Goal: Information Seeking & Learning: Learn about a topic

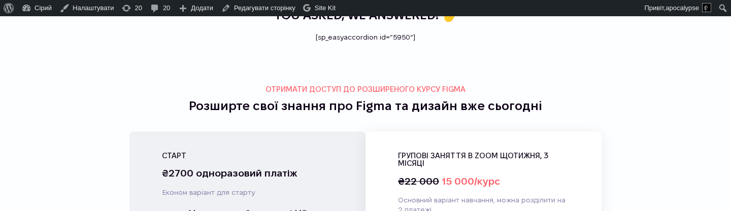
scroll to position [3784, 0]
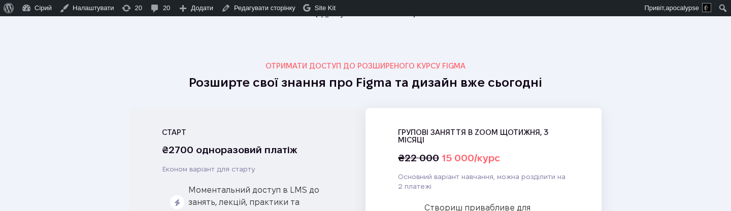
scroll to position [3718, 0]
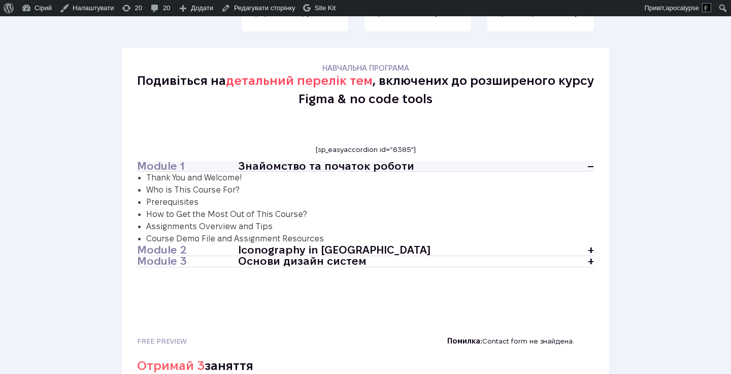
scroll to position [2287, 0]
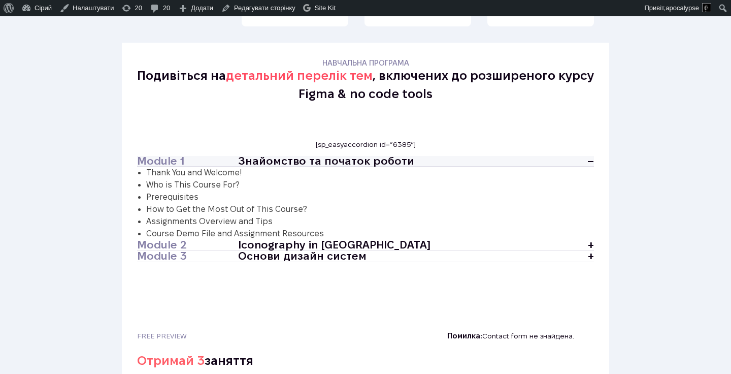
click at [584, 156] on h4 "–" at bounding box center [572, 161] width 43 height 11
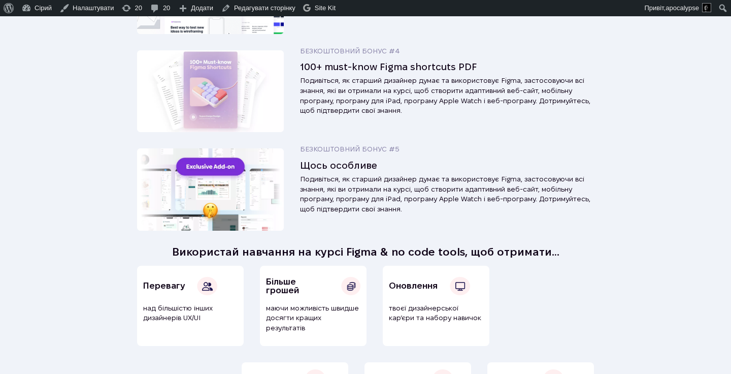
scroll to position [1883, 0]
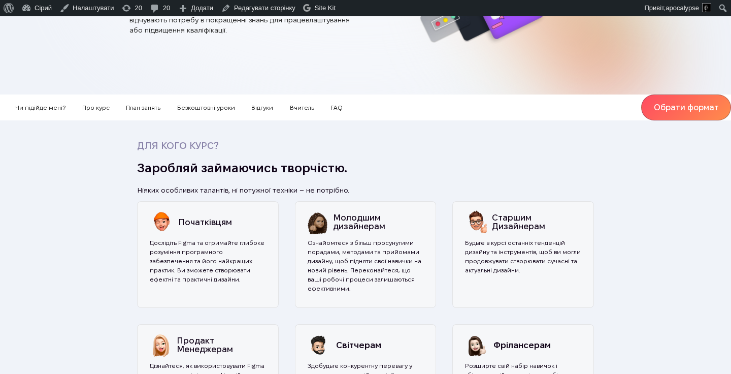
scroll to position [227, 0]
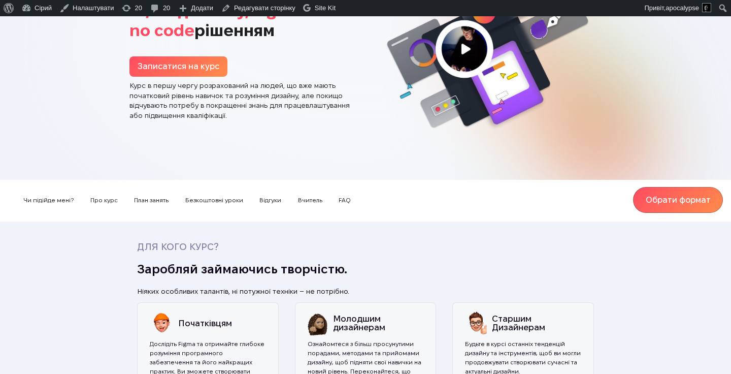
scroll to position [136, 0]
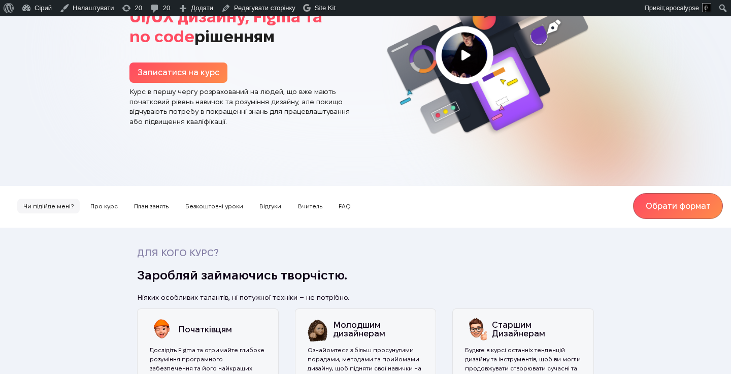
click at [66, 198] on span "Чи підійде мені?" at bounding box center [48, 205] width 62 height 15
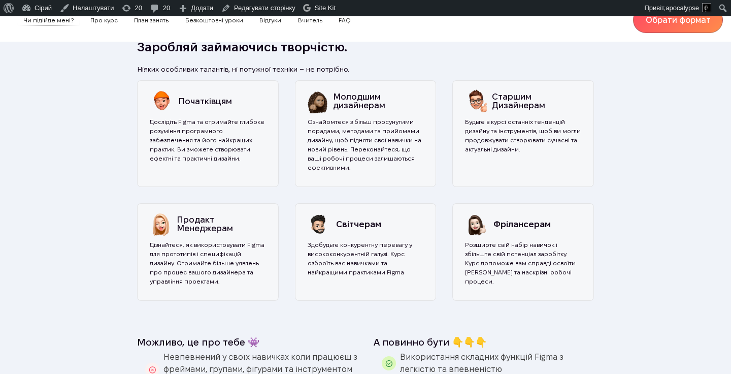
scroll to position [372, 0]
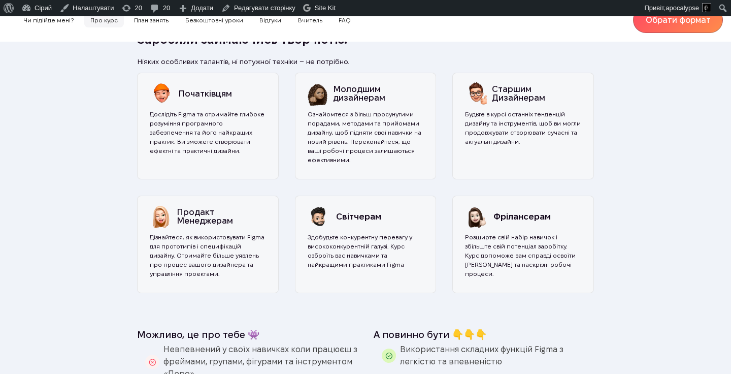
click at [114, 20] on span "Про курс" at bounding box center [104, 20] width 40 height 15
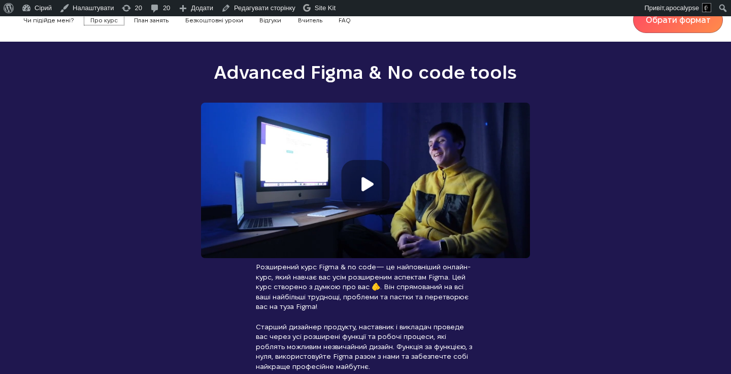
scroll to position [994, 0]
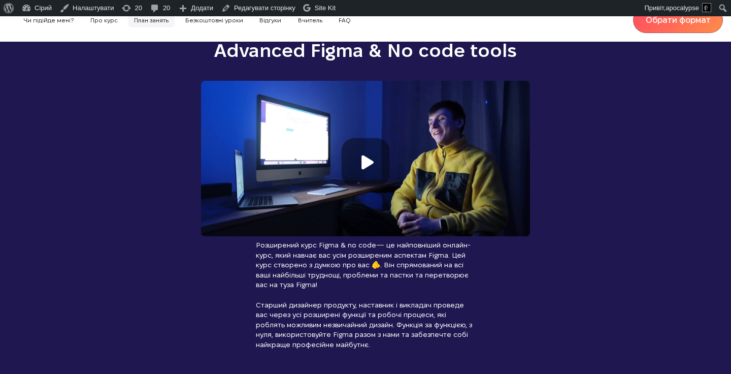
click at [153, 19] on span "План занять" at bounding box center [151, 20] width 47 height 15
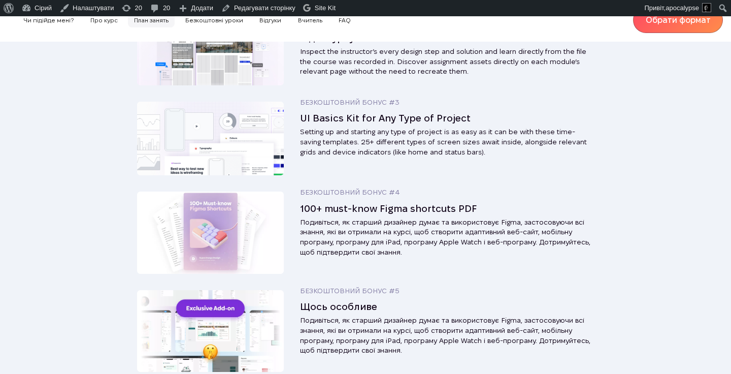
scroll to position [2473, 0]
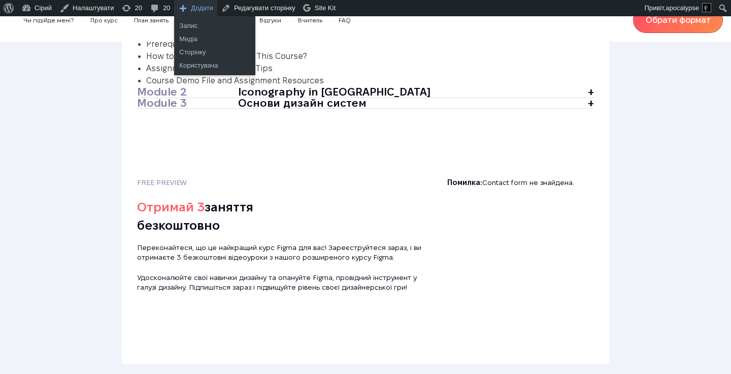
click at [192, 16] on li "Додати Запис Медіа Сторінку Користувача" at bounding box center [195, 8] width 43 height 16
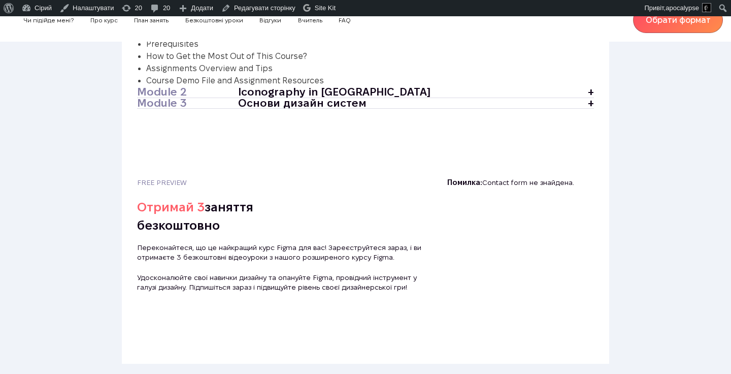
click at [169, 29] on div "Чи підійде мені? Про курс План занять Безкоштовні уроки Відгуки Вчитель FAQ Обр…" at bounding box center [365, 20] width 715 height 26
click at [190, 23] on span "Безкоштовні уроки" at bounding box center [214, 20] width 70 height 15
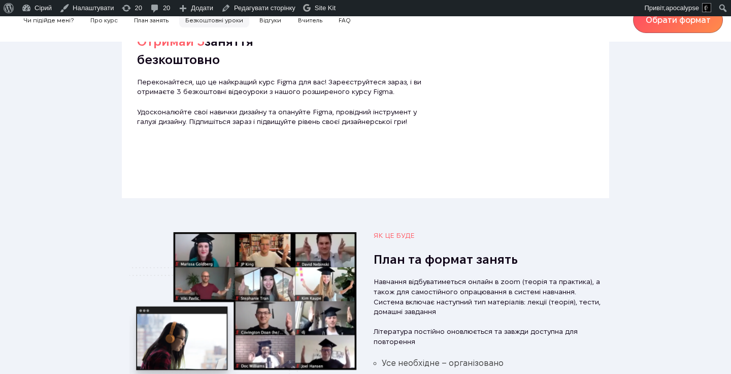
scroll to position [2645, 0]
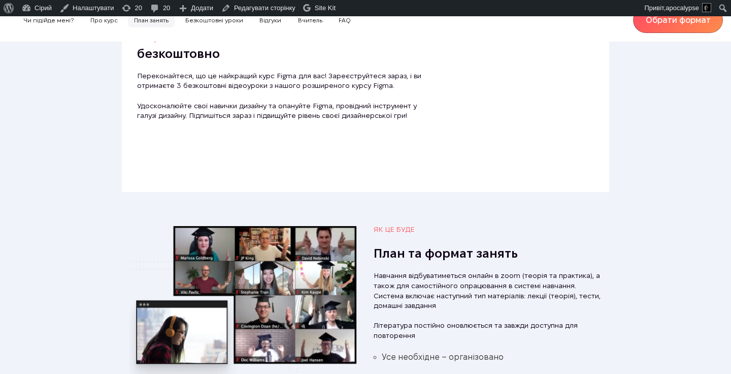
click at [163, 25] on span "План занять" at bounding box center [151, 20] width 47 height 15
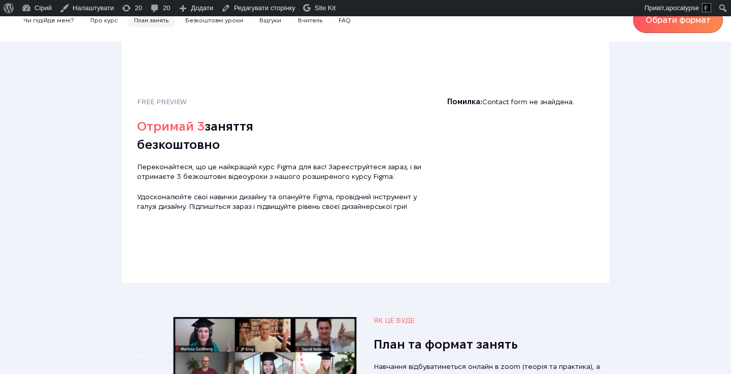
scroll to position [2473, 0]
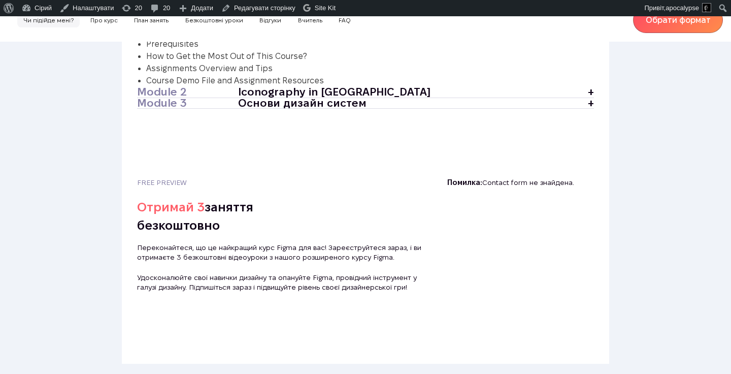
click at [58, 20] on span "Чи підійде мені?" at bounding box center [48, 20] width 62 height 15
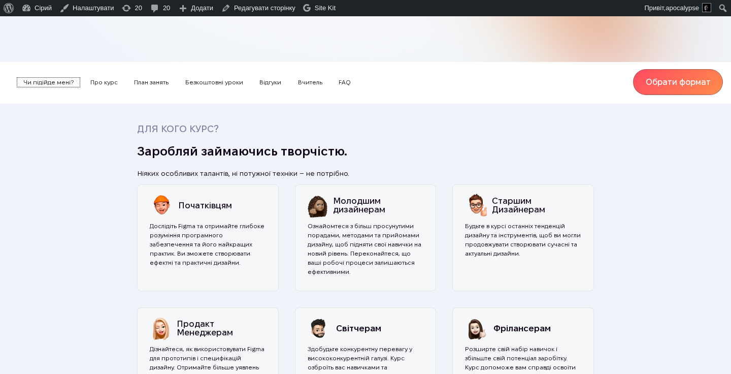
scroll to position [0, 0]
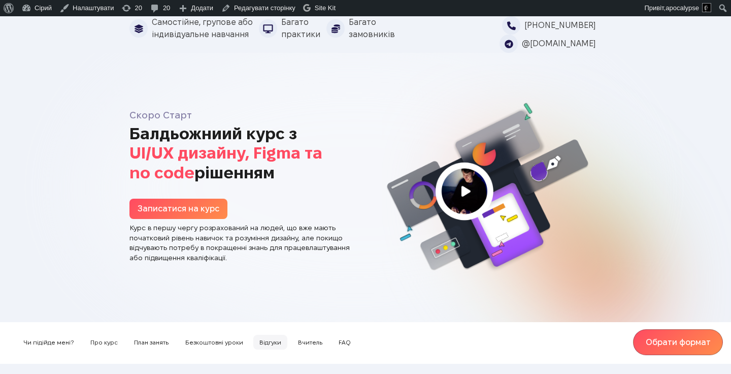
click at [268, 335] on span "Відгуки" at bounding box center [270, 342] width 34 height 15
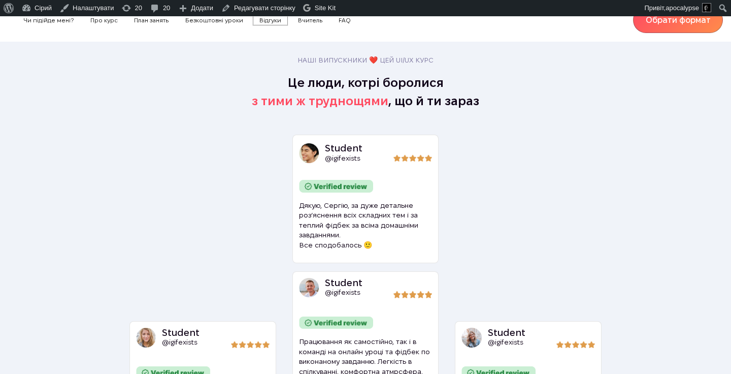
scroll to position [3014, 0]
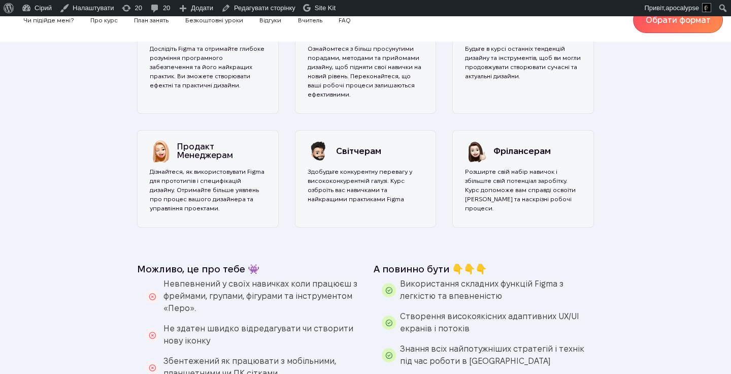
scroll to position [429, 0]
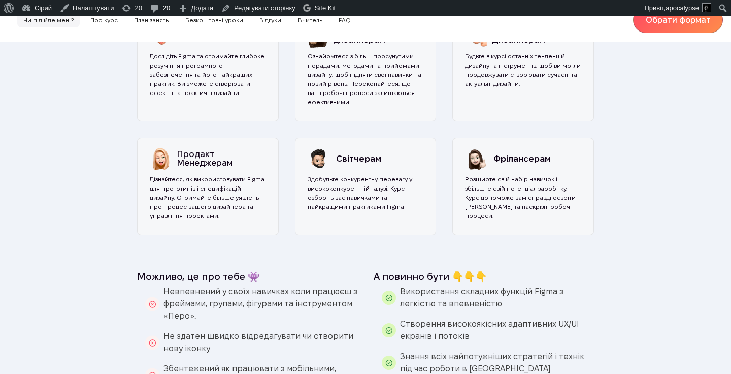
click at [65, 21] on span "Чи підійде мені?" at bounding box center [48, 20] width 62 height 15
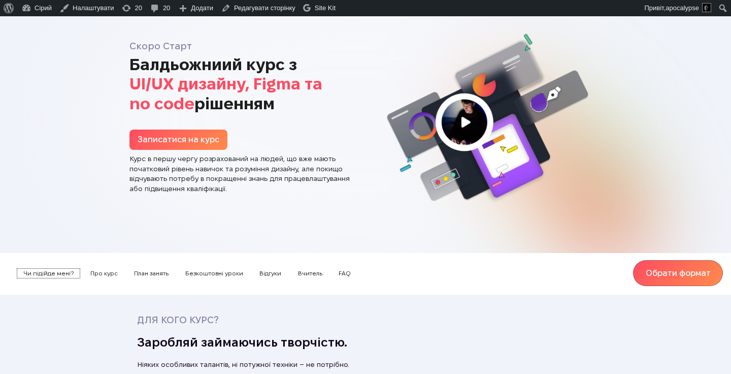
scroll to position [66, 0]
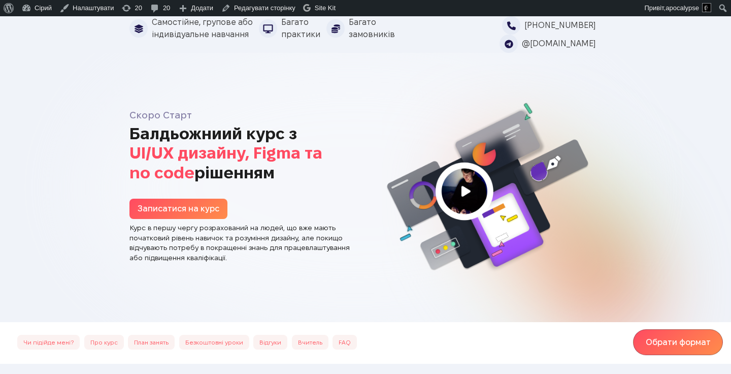
scroll to position [66, 0]
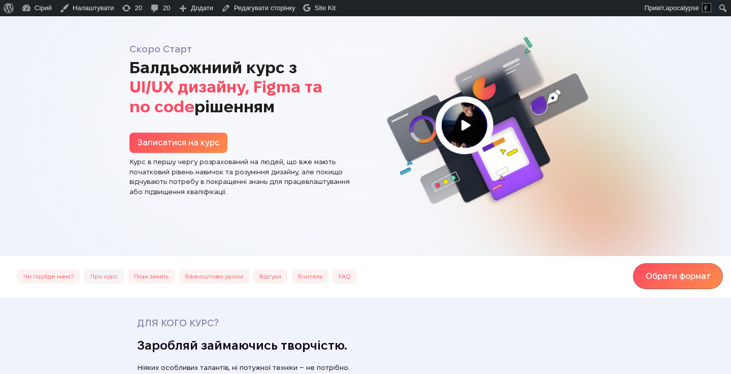
click at [105, 269] on span "Про курс" at bounding box center [104, 276] width 40 height 15
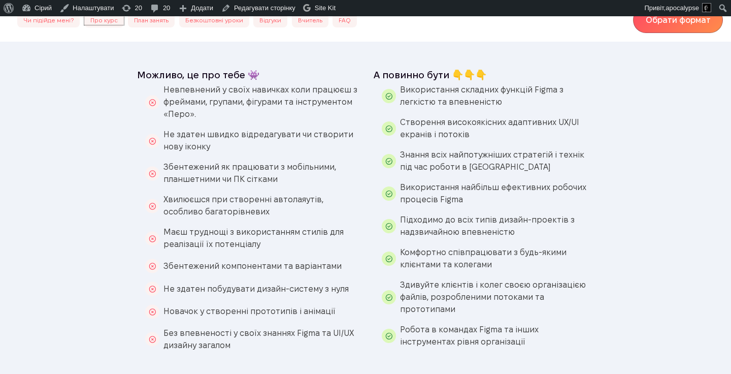
scroll to position [630, 0]
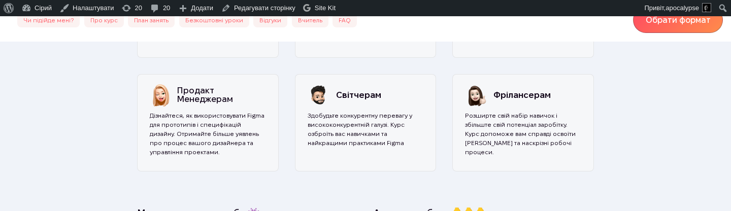
scroll to position [514, 0]
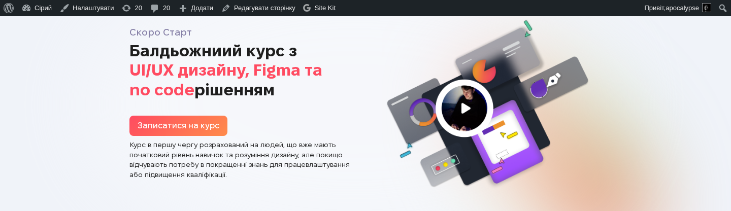
scroll to position [217, 0]
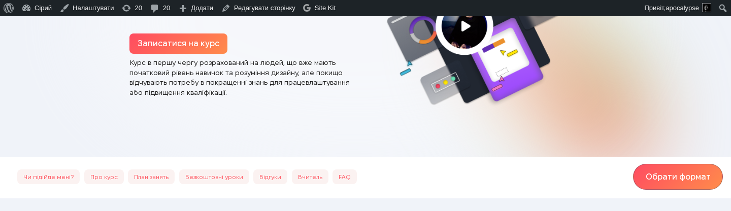
scroll to position [198, 0]
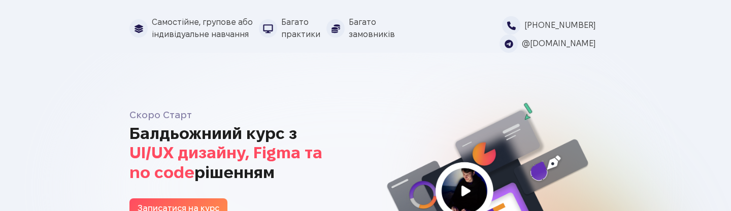
scroll to position [198, 0]
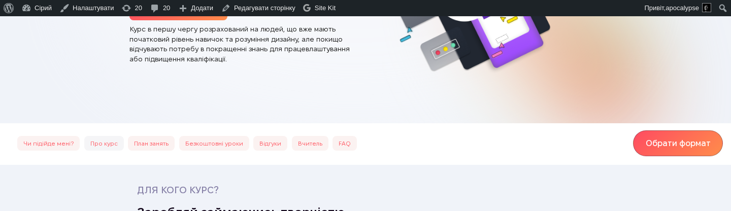
click at [110, 136] on span "Про курс" at bounding box center [104, 143] width 40 height 15
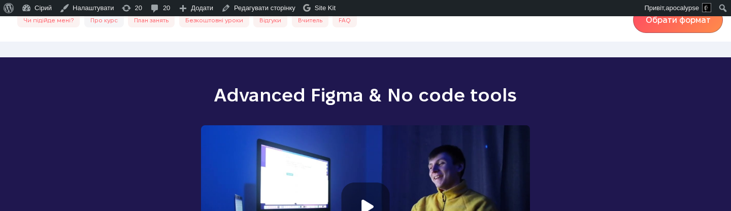
scroll to position [994, 0]
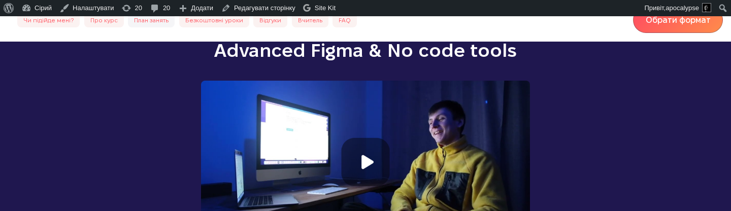
click at [147, 23] on span "План занять" at bounding box center [151, 20] width 47 height 15
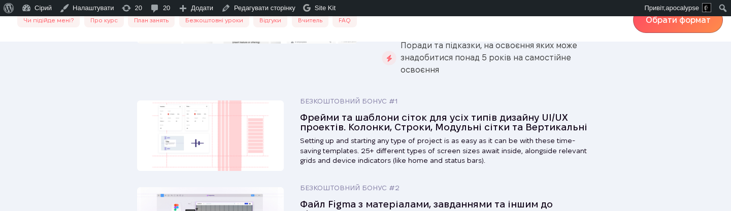
scroll to position [1577, 0]
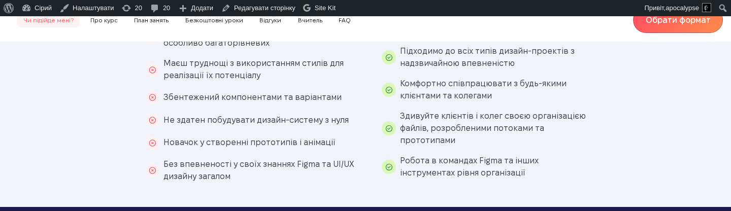
scroll to position [786, 0]
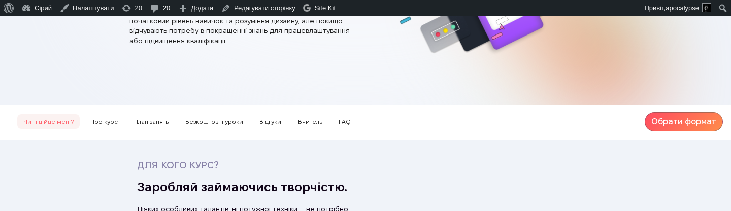
scroll to position [217, 0]
click at [659, 112] on link "Обрати формат" at bounding box center [684, 121] width 78 height 19
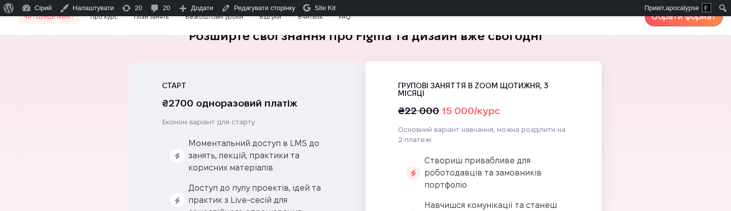
scroll to position [3744, 0]
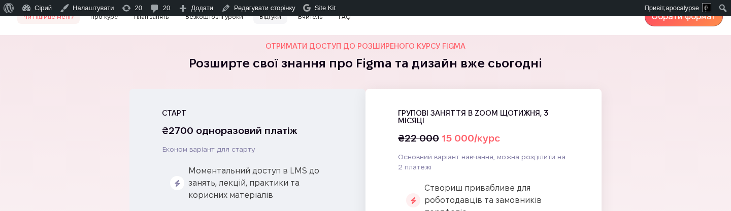
click at [274, 17] on span "Відгуки" at bounding box center [270, 16] width 34 height 15
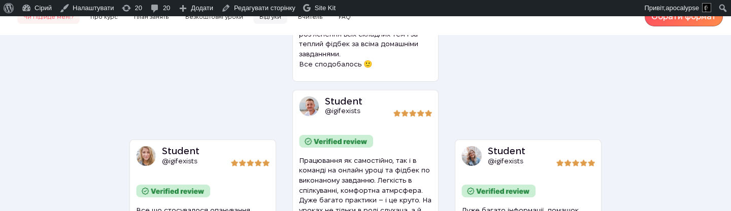
scroll to position [3150, 0]
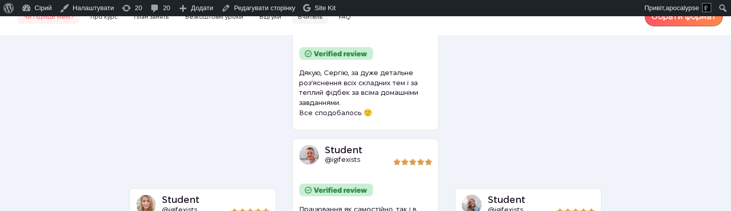
click at [309, 18] on span "Вчитель" at bounding box center [310, 16] width 37 height 15
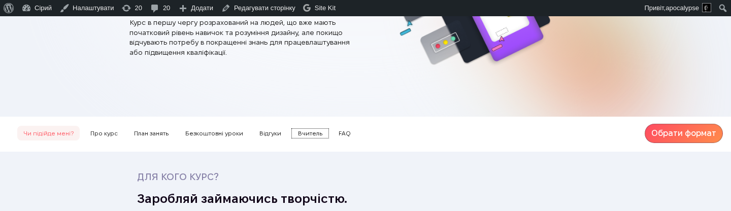
scroll to position [208, 0]
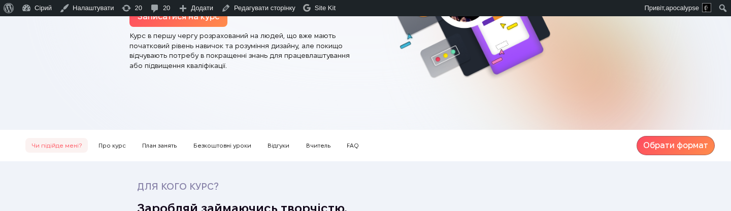
scroll to position [208, 0]
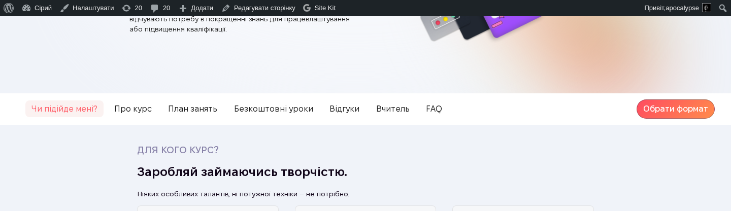
scroll to position [240, 0]
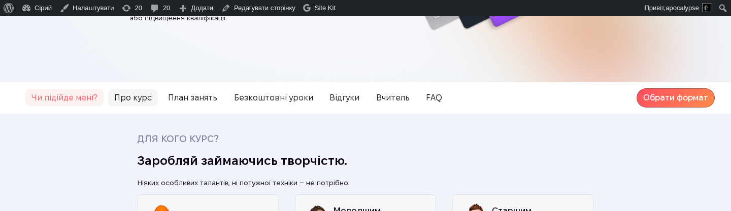
click at [134, 89] on span "Про курс" at bounding box center [133, 97] width 50 height 17
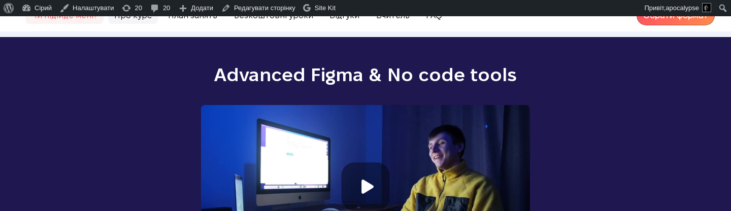
scroll to position [984, 0]
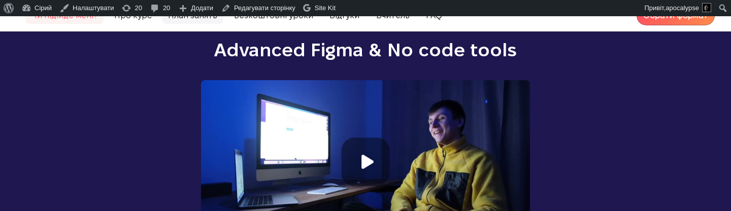
click at [179, 19] on span "План занять" at bounding box center [192, 15] width 61 height 17
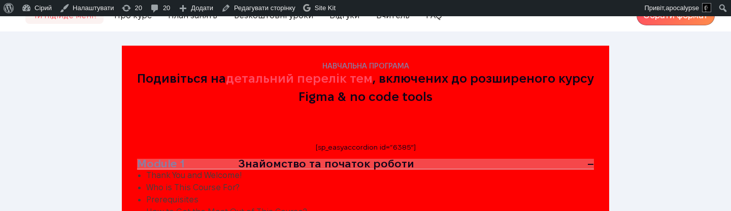
scroll to position [2368, 0]
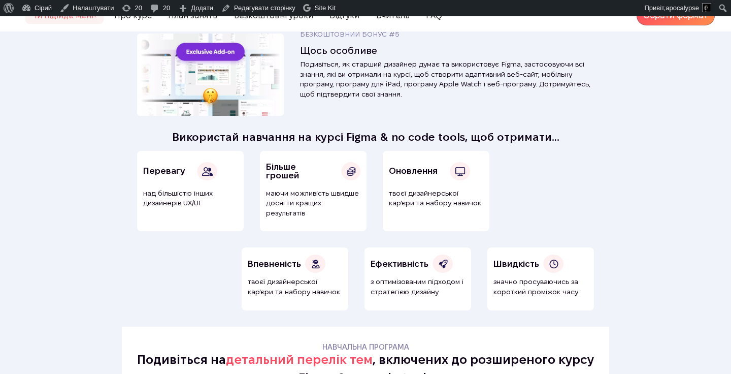
scroll to position [1997, 0]
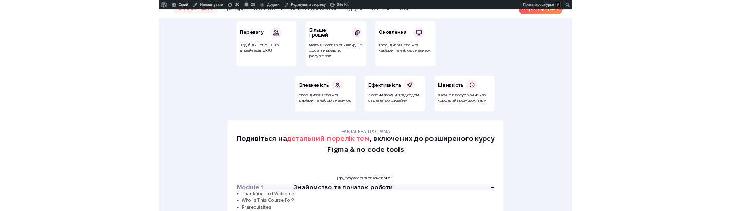
scroll to position [2139, 0]
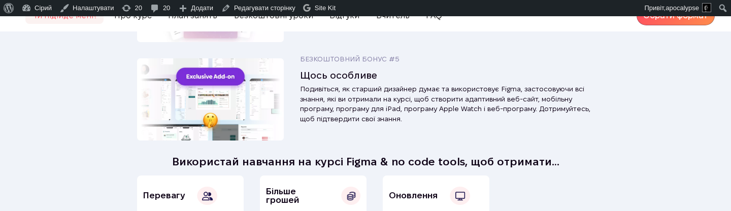
scroll to position [1998, 0]
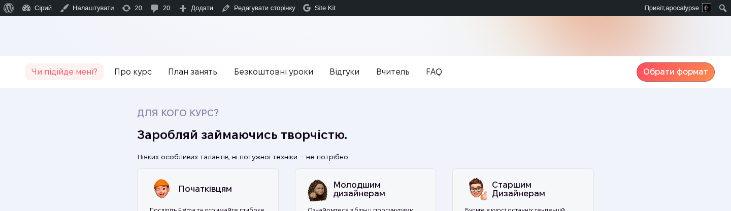
scroll to position [194, 0]
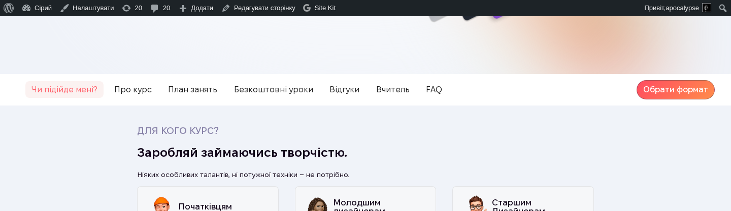
scroll to position [208, 0]
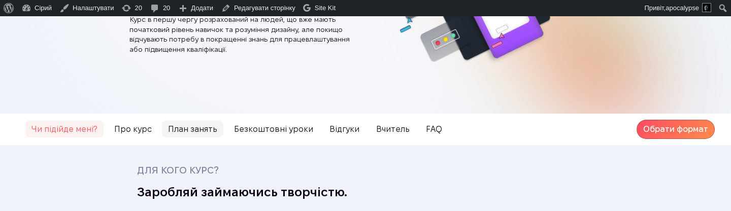
click at [204, 121] on span "План занять" at bounding box center [192, 129] width 61 height 17
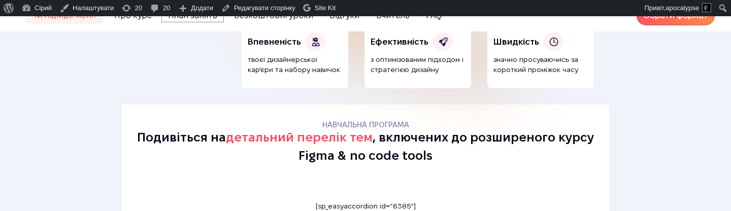
scroll to position [2259, 0]
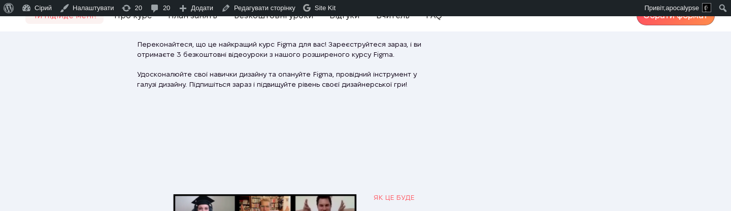
scroll to position [2676, 0]
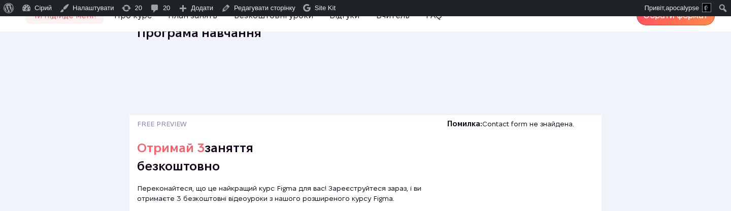
scroll to position [2503, 0]
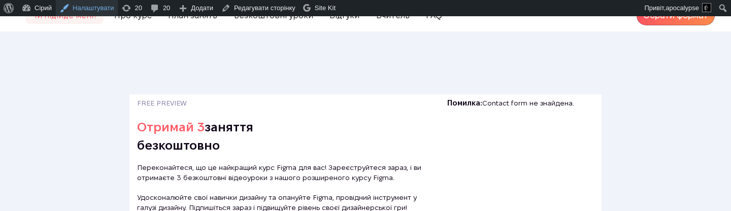
scroll to position [2503, 0]
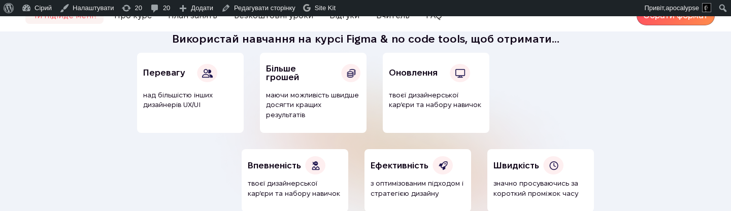
scroll to position [2503, 0]
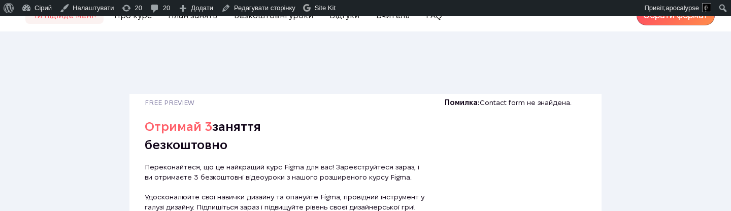
scroll to position [2503, 0]
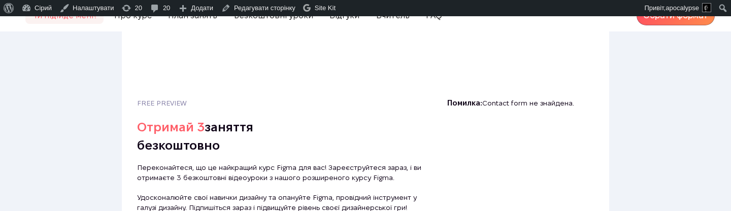
scroll to position [2503, 0]
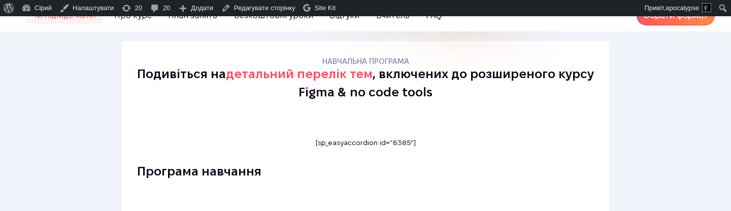
scroll to position [2263, 0]
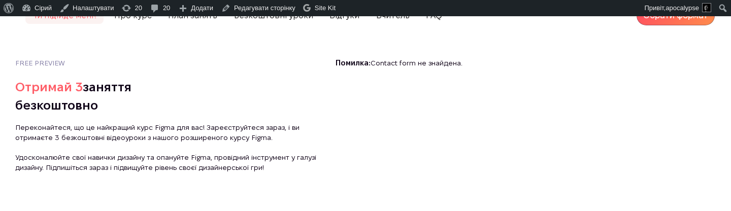
scroll to position [2529, 0]
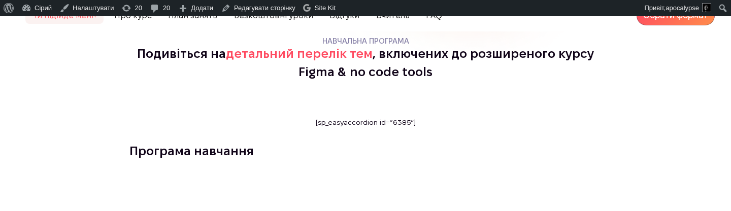
scroll to position [2345, 0]
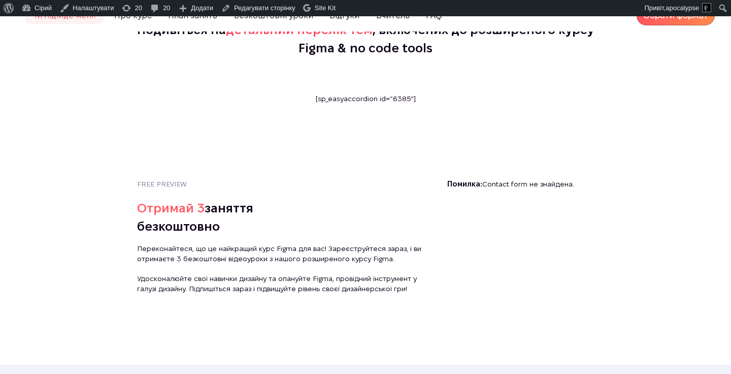
scroll to position [2341, 0]
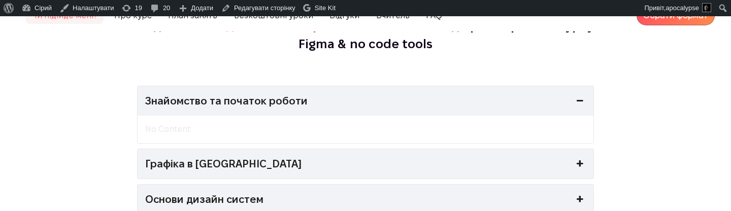
scroll to position [2360, 0]
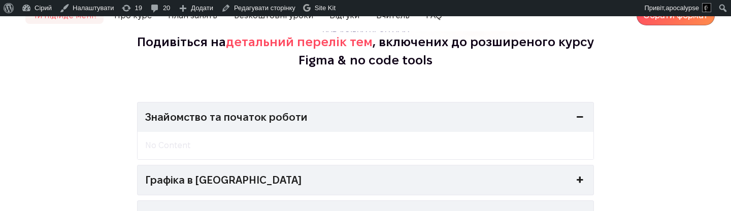
click at [562, 166] on link "Графіка в [GEOGRAPHIC_DATA]" at bounding box center [366, 179] width 456 height 29
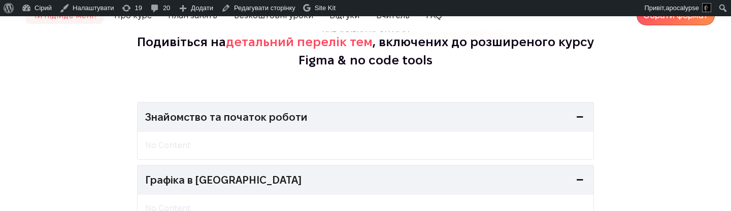
click at [562, 169] on link "Графіка в [GEOGRAPHIC_DATA]" at bounding box center [366, 179] width 456 height 29
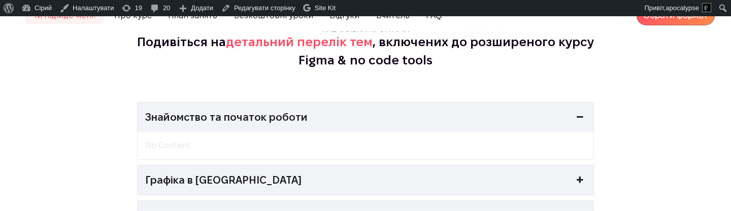
scroll to position [2358, 0]
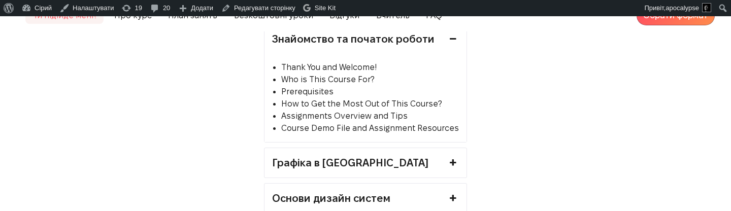
scroll to position [2459, 0]
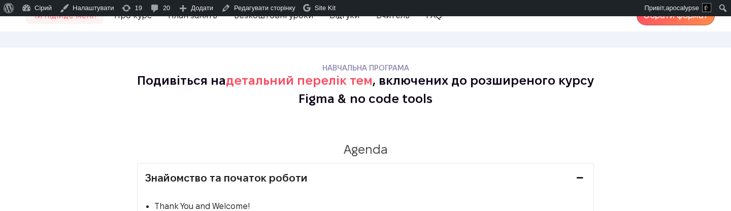
scroll to position [2295, 0]
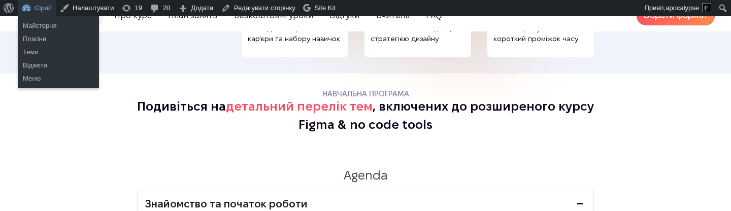
click at [48, 7] on link "Сірий" at bounding box center [37, 8] width 38 height 16
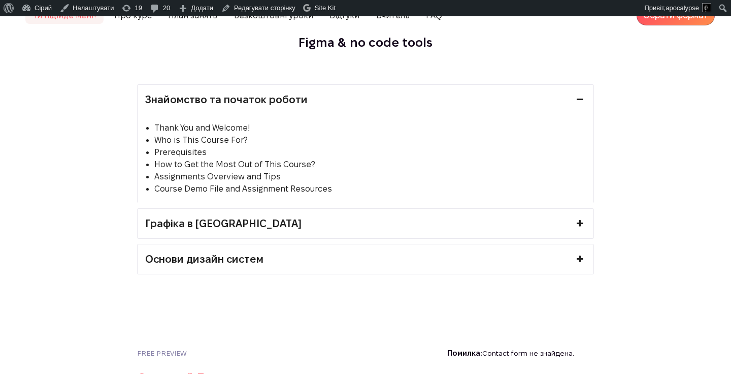
scroll to position [2351, 0]
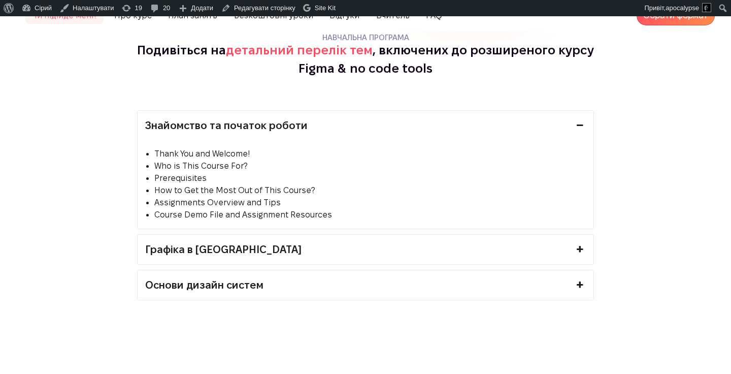
click at [432, 251] on link "Графіка в [GEOGRAPHIC_DATA]" at bounding box center [366, 249] width 456 height 29
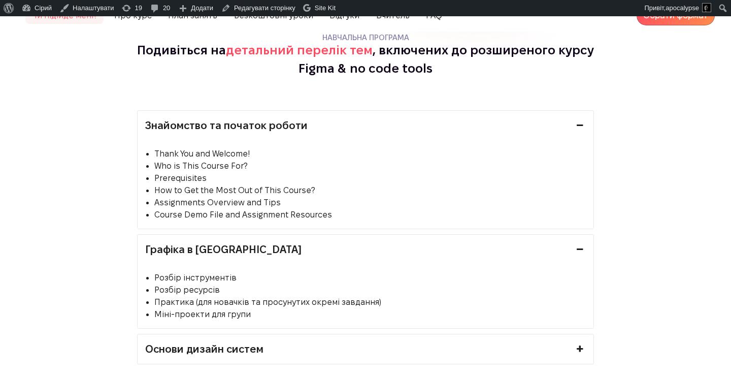
click at [432, 251] on link "Графіка в [GEOGRAPHIC_DATA]" at bounding box center [366, 249] width 456 height 29
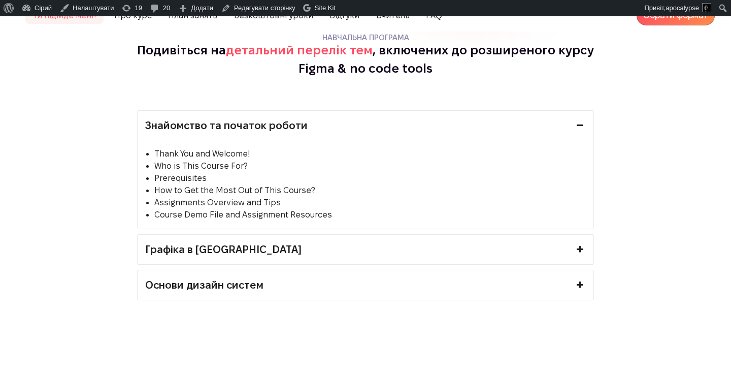
click at [433, 274] on link "Основи дизайн систем" at bounding box center [366, 284] width 456 height 29
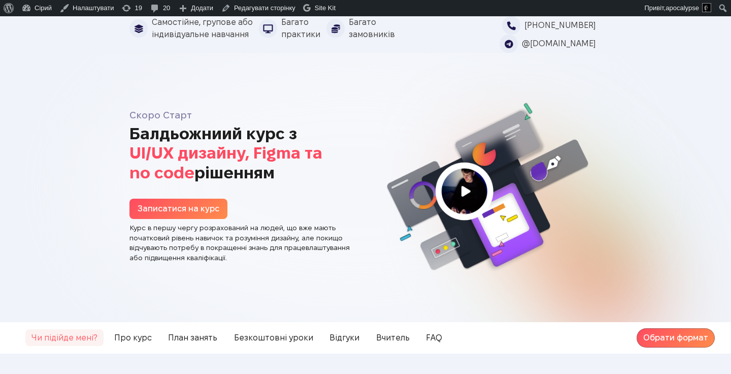
scroll to position [2351, 0]
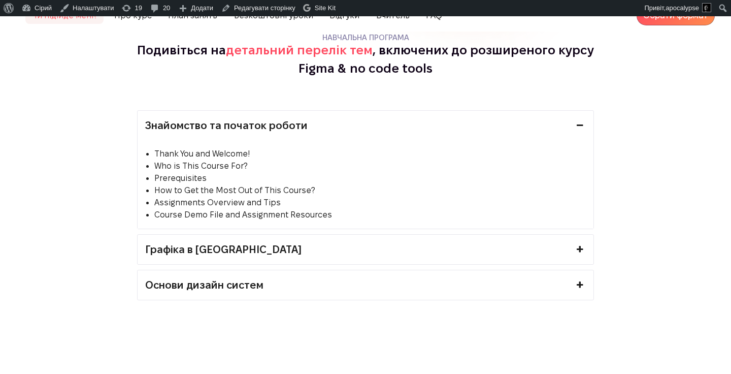
click at [255, 277] on link "Основи дизайн систем" at bounding box center [366, 284] width 456 height 29
click at [261, 245] on link "Графіка в [GEOGRAPHIC_DATA]" at bounding box center [366, 249] width 456 height 29
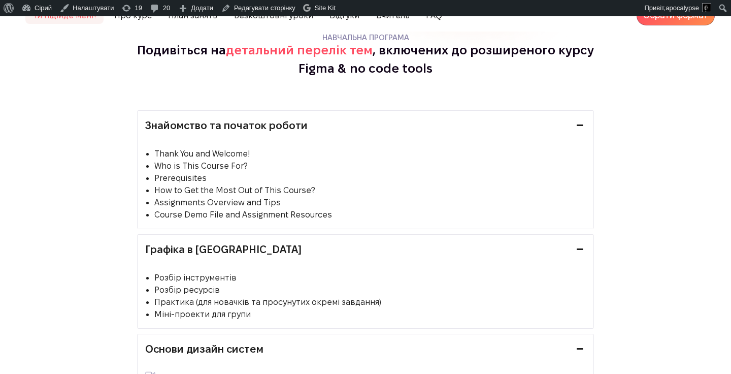
click at [261, 245] on link "Графіка в [GEOGRAPHIC_DATA]" at bounding box center [366, 249] width 456 height 29
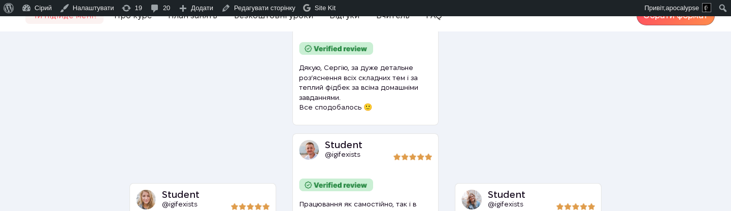
scroll to position [3376, 0]
